Goal: Task Accomplishment & Management: Manage account settings

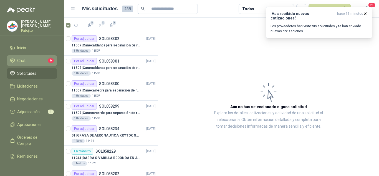
click at [42, 57] on link "Chat 6" at bounding box center [32, 60] width 51 height 11
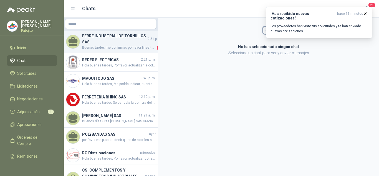
click at [129, 48] on span "Buenas tardes me confirmas por favor linea telefonica ?" at bounding box center [119, 48] width 74 height 6
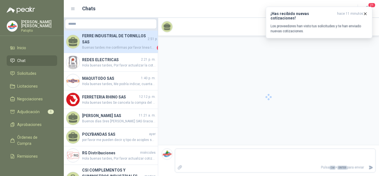
scroll to position [48, 0]
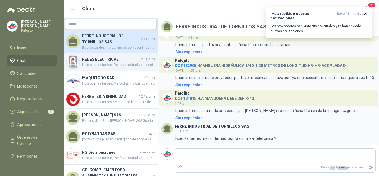
click at [89, 61] on h4 "REDES ELECTRICAS" at bounding box center [111, 59] width 58 height 6
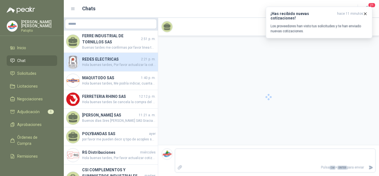
scroll to position [31, 0]
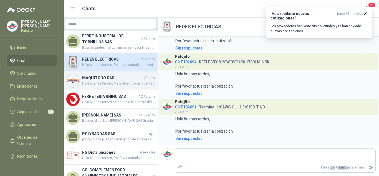
click at [112, 81] on span "Hola buenas tardes, Me podría indicar, cuantas piezas en total nos estarían ent…" at bounding box center [119, 83] width 74 height 5
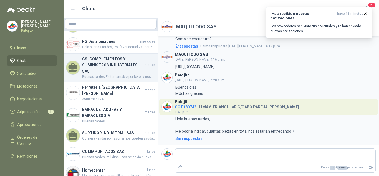
scroll to position [111, 0]
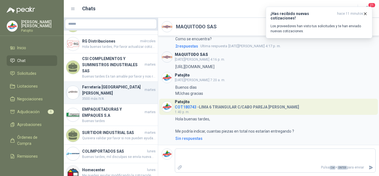
click at [98, 84] on h4 "Ferretería [GEOGRAPHIC_DATA][PERSON_NAME]" at bounding box center [112, 90] width 61 height 12
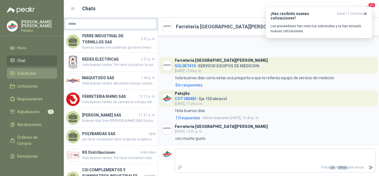
click at [31, 70] on span "Solicitudes" at bounding box center [26, 73] width 19 height 6
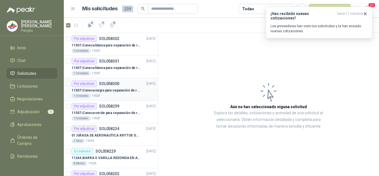
click at [113, 94] on div "1 Unidades 11507" at bounding box center [114, 96] width 84 height 4
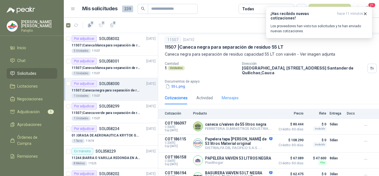
scroll to position [27, 0]
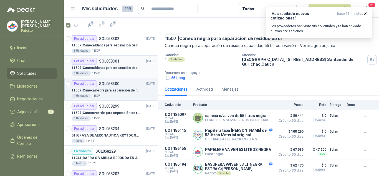
click at [116, 71] on div "1 Unidades 11507" at bounding box center [114, 73] width 84 height 4
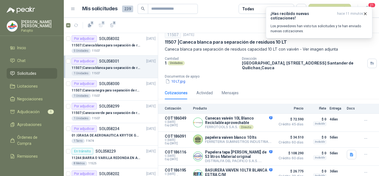
scroll to position [27, 0]
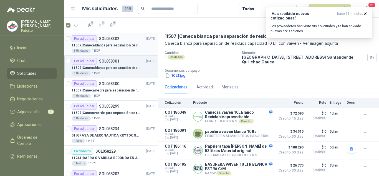
click at [109, 43] on p "11507 | Caneca blanca para separación de residuos 121 LT" at bounding box center [106, 45] width 69 height 5
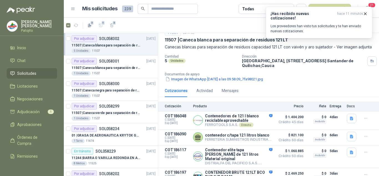
scroll to position [34, 0]
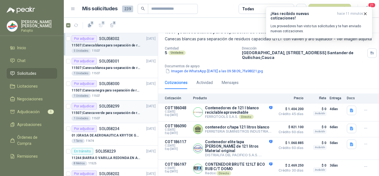
click at [116, 108] on div "Por adjudicar SOL058299" at bounding box center [96, 106] width 48 height 7
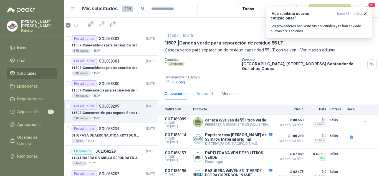
scroll to position [27, 0]
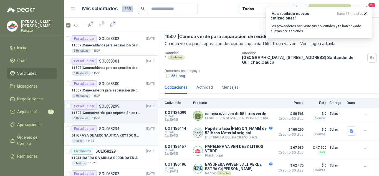
click at [101, 132] on div "01 | GRASA DE AERONAUTICA KRYTOX GPL 207 (SE ADJUNTA IMAGEN DE REFERENCIA)" at bounding box center [114, 135] width 84 height 7
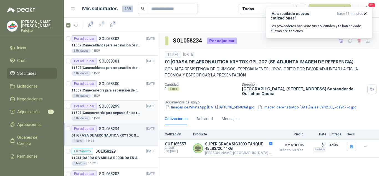
scroll to position [28, 0]
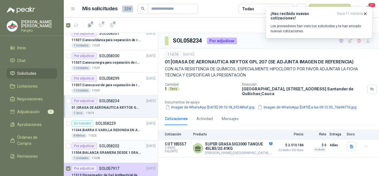
click at [109, 151] on p "11504 | BALANZA GRAMERA DESDE 1 GRAMO HASTA 5 GRAMOS" at bounding box center [106, 152] width 69 height 5
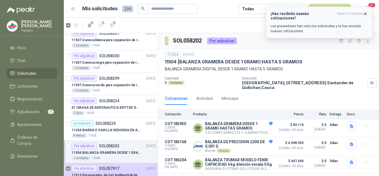
click at [367, 13] on icon "button" at bounding box center [365, 13] width 5 height 5
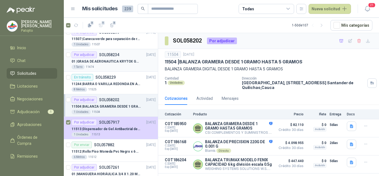
scroll to position [83, 0]
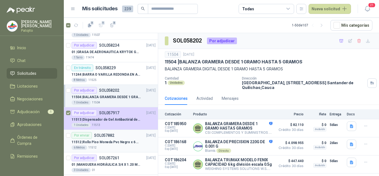
click at [116, 142] on p "11512 | [PERSON_NAME] Pvc Negro x 6 metros" at bounding box center [106, 141] width 69 height 5
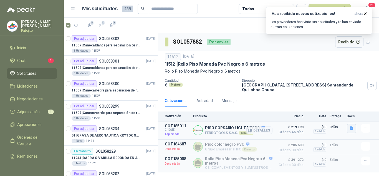
click at [350, 127] on icon "button" at bounding box center [352, 128] width 5 height 5
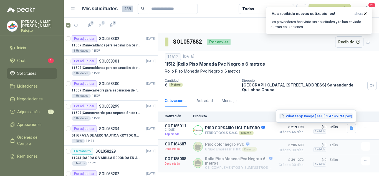
click at [300, 114] on button "WhatsApp Image [DATE] 2.47.45 PM.jpeg" at bounding box center [316, 116] width 73 height 6
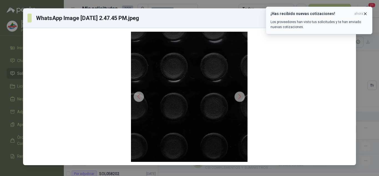
click at [366, 13] on icon "button" at bounding box center [366, 13] width 2 height 2
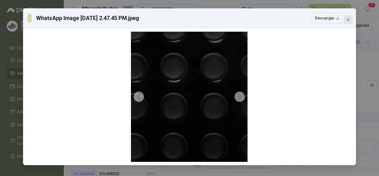
click at [348, 17] on icon "close" at bounding box center [348, 19] width 4 height 4
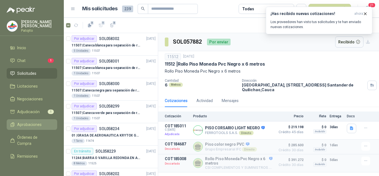
click at [32, 122] on span "Aprobaciones" at bounding box center [29, 124] width 24 height 6
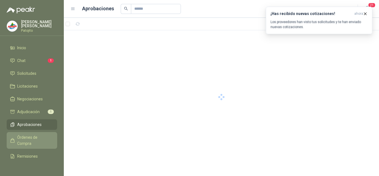
click at [32, 137] on span "Órdenes de Compra" at bounding box center [34, 140] width 35 height 12
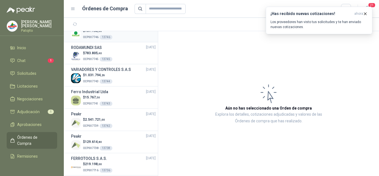
scroll to position [83, 0]
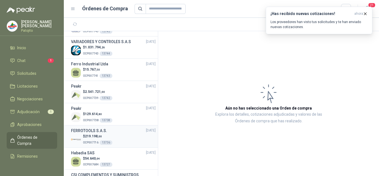
click at [87, 134] on p "$ 219.198 ,00" at bounding box center [97, 136] width 29 height 5
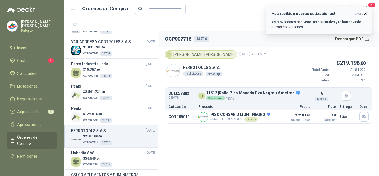
click at [367, 13] on icon "button" at bounding box center [366, 13] width 2 height 2
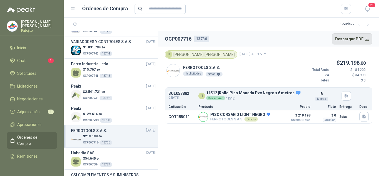
click at [364, 37] on button "Descargar PDF" at bounding box center [352, 38] width 41 height 11
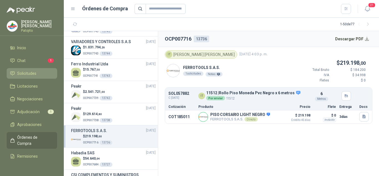
click at [26, 76] on span "Solicitudes" at bounding box center [26, 73] width 19 height 6
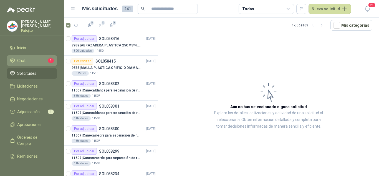
click at [39, 55] on link "Chat 1" at bounding box center [32, 60] width 51 height 11
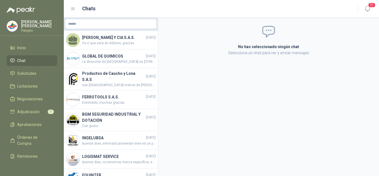
scroll to position [472, 0]
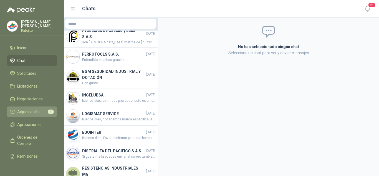
click at [41, 110] on li "Adjudicación 1" at bounding box center [32, 112] width 44 height 6
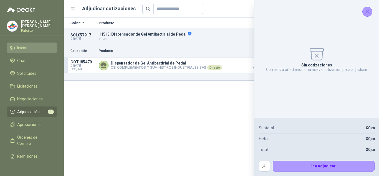
click at [28, 49] on li "Inicio" at bounding box center [32, 48] width 44 height 6
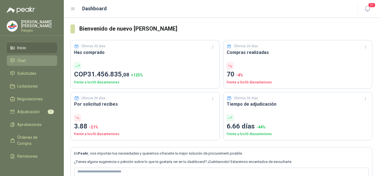
click at [36, 57] on li "Chat" at bounding box center [32, 60] width 44 height 6
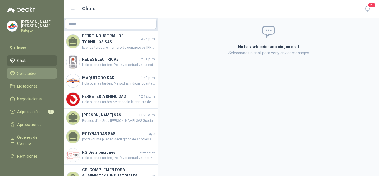
click at [35, 74] on span "Solicitudes" at bounding box center [26, 73] width 19 height 6
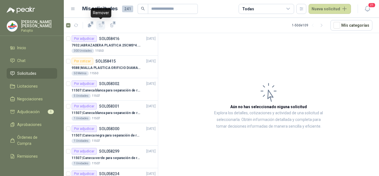
click at [100, 25] on icon "button" at bounding box center [101, 25] width 5 height 5
click at [31, 72] on span "Solicitudes" at bounding box center [26, 73] width 19 height 6
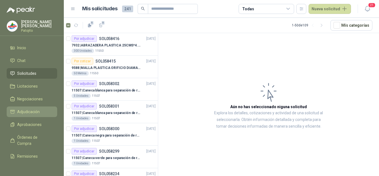
click at [32, 112] on span "Adjudicación" at bounding box center [28, 112] width 22 height 6
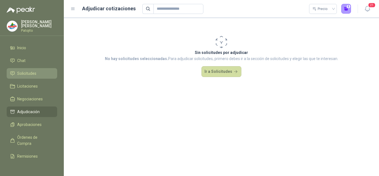
click at [29, 74] on span "Solicitudes" at bounding box center [26, 73] width 19 height 6
